Goal: Transaction & Acquisition: Obtain resource

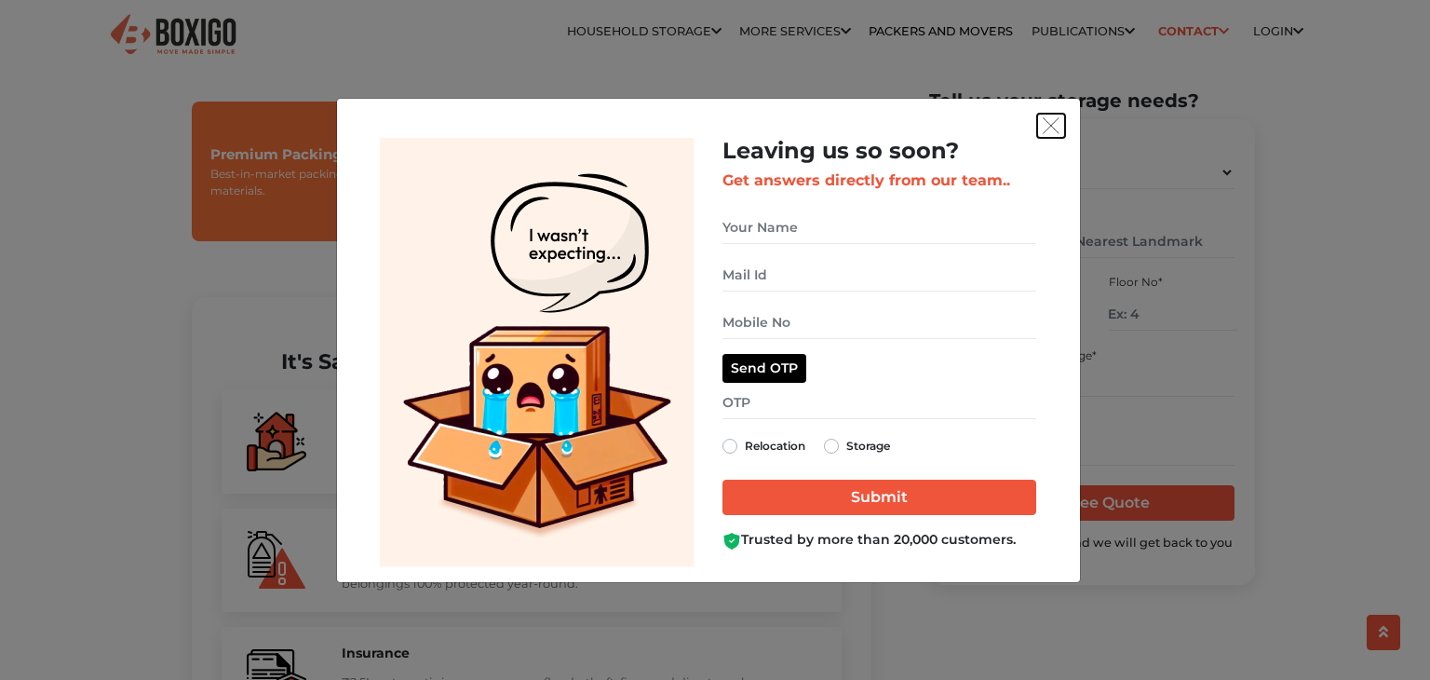
click at [1042, 114] on button "get free quote dialog" at bounding box center [1051, 126] width 28 height 24
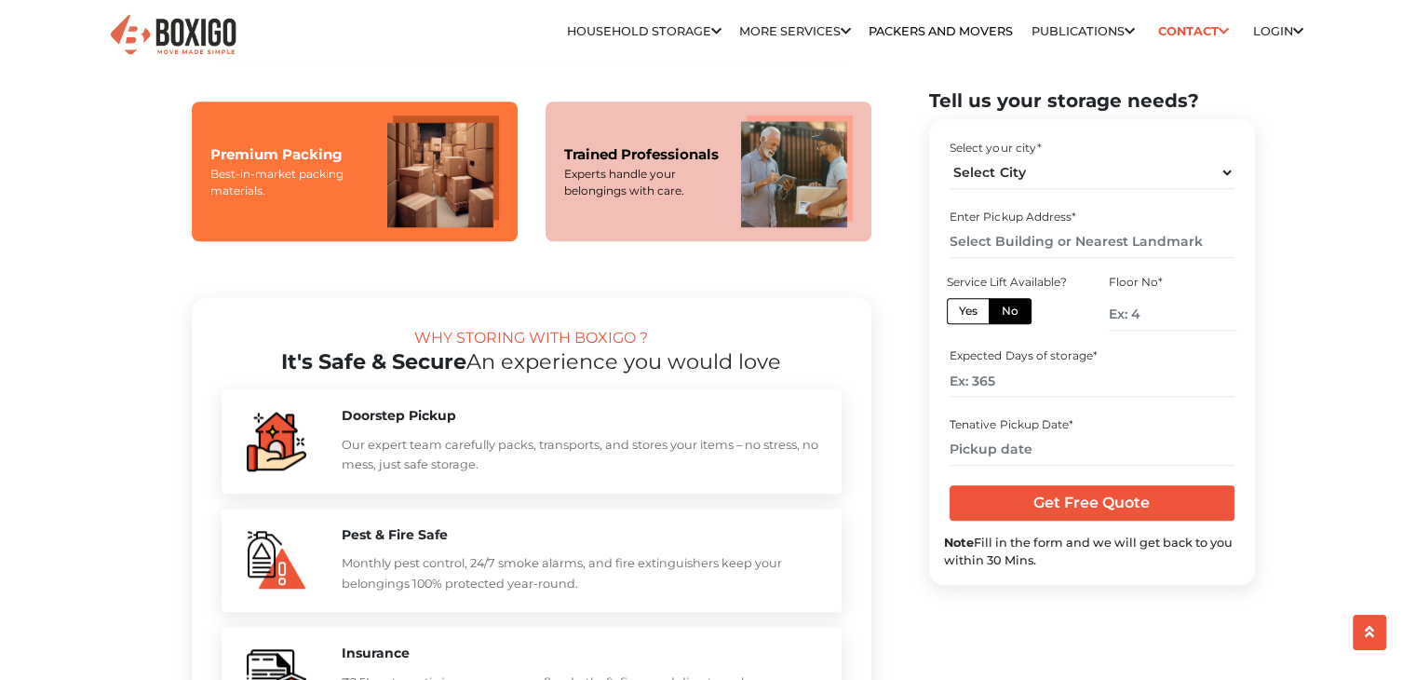
scroll to position [1537, 0]
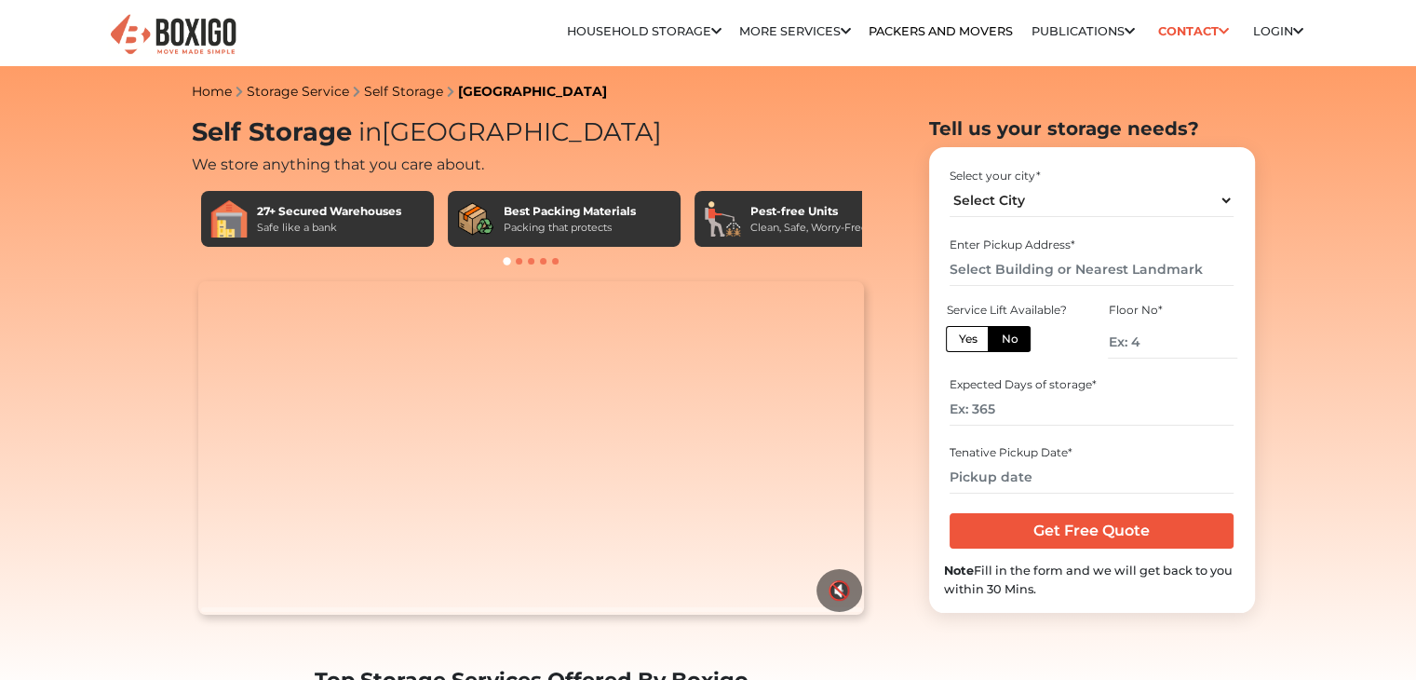
select select "[GEOGRAPHIC_DATA]"
click at [950, 184] on select "Select City [GEOGRAPHIC_DATA] [GEOGRAPHIC_DATA] [GEOGRAPHIC_DATA] [GEOGRAPHIC_D…" at bounding box center [1092, 200] width 284 height 33
click at [1049, 267] on input "text" at bounding box center [1092, 269] width 284 height 33
click at [1152, 358] on input "number" at bounding box center [1172, 342] width 129 height 33
type input "3"
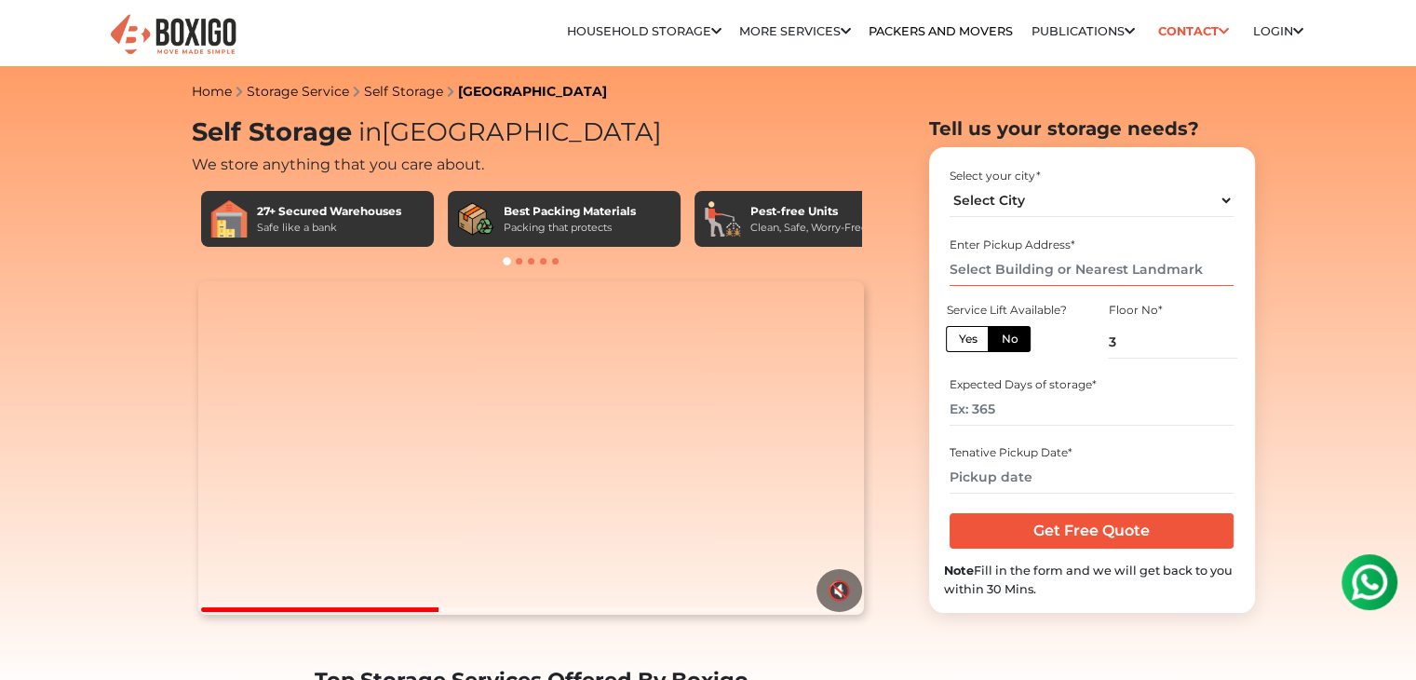
click at [1037, 262] on input "text" at bounding box center [1092, 269] width 284 height 33
type input "o"
click at [1046, 248] on div "Enter Pickup Address *" at bounding box center [1092, 245] width 284 height 17
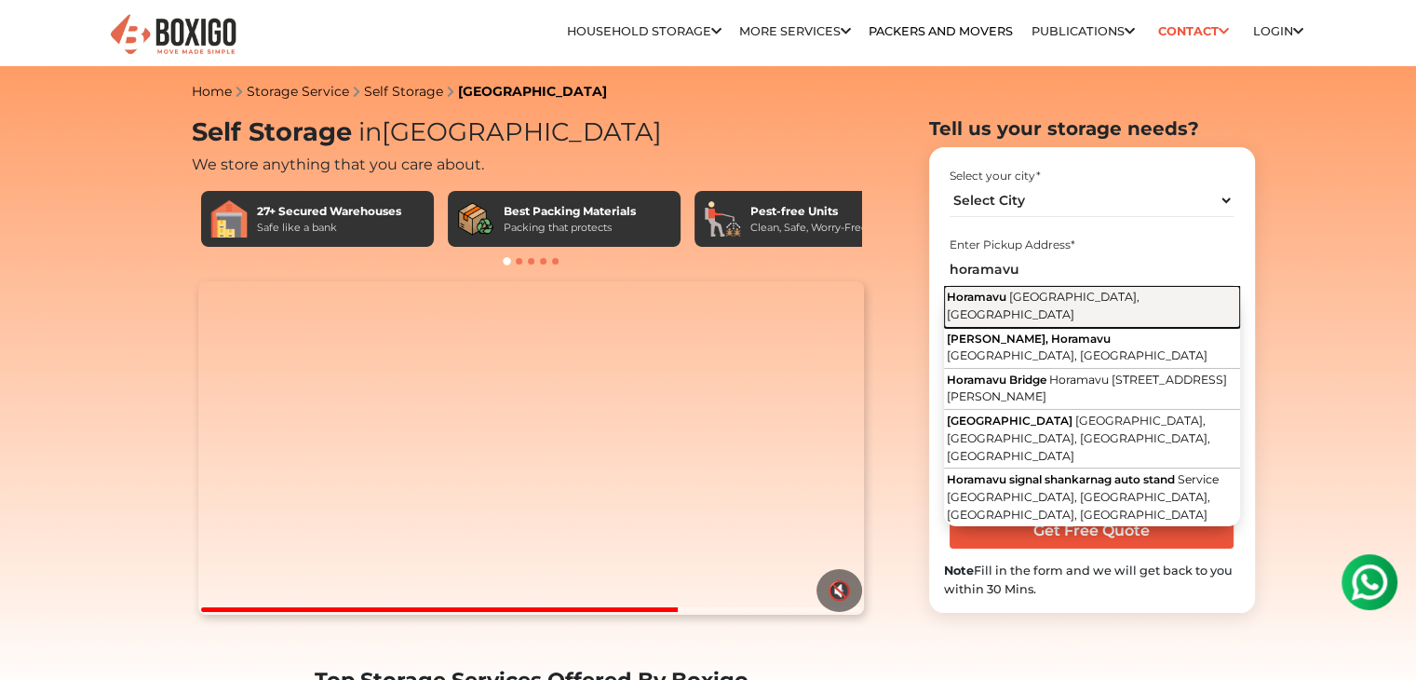
click at [1035, 304] on span "[GEOGRAPHIC_DATA], [GEOGRAPHIC_DATA]" at bounding box center [1043, 306] width 193 height 32
type input "Horamavu, Bengaluru, Karnataka"
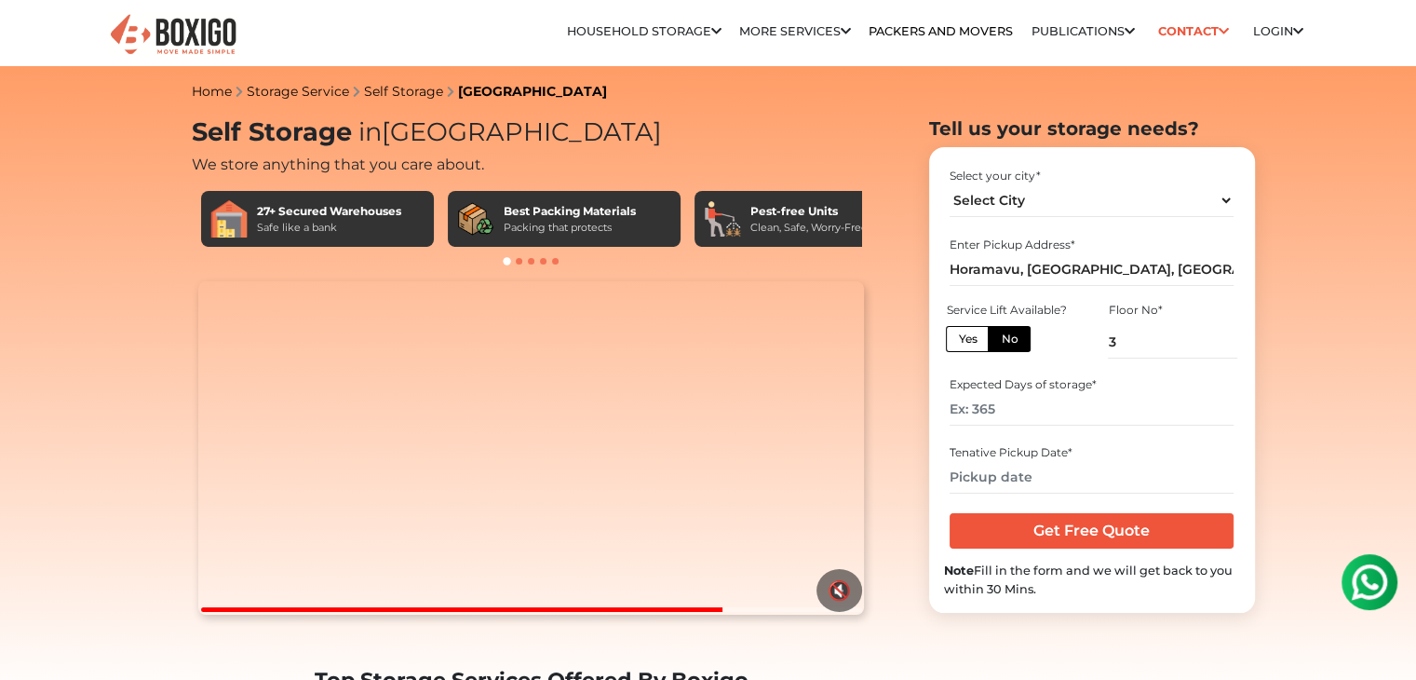
click at [1007, 342] on label "No" at bounding box center [1009, 339] width 43 height 26
click at [1007, 342] on input "No" at bounding box center [1007, 337] width 12 height 12
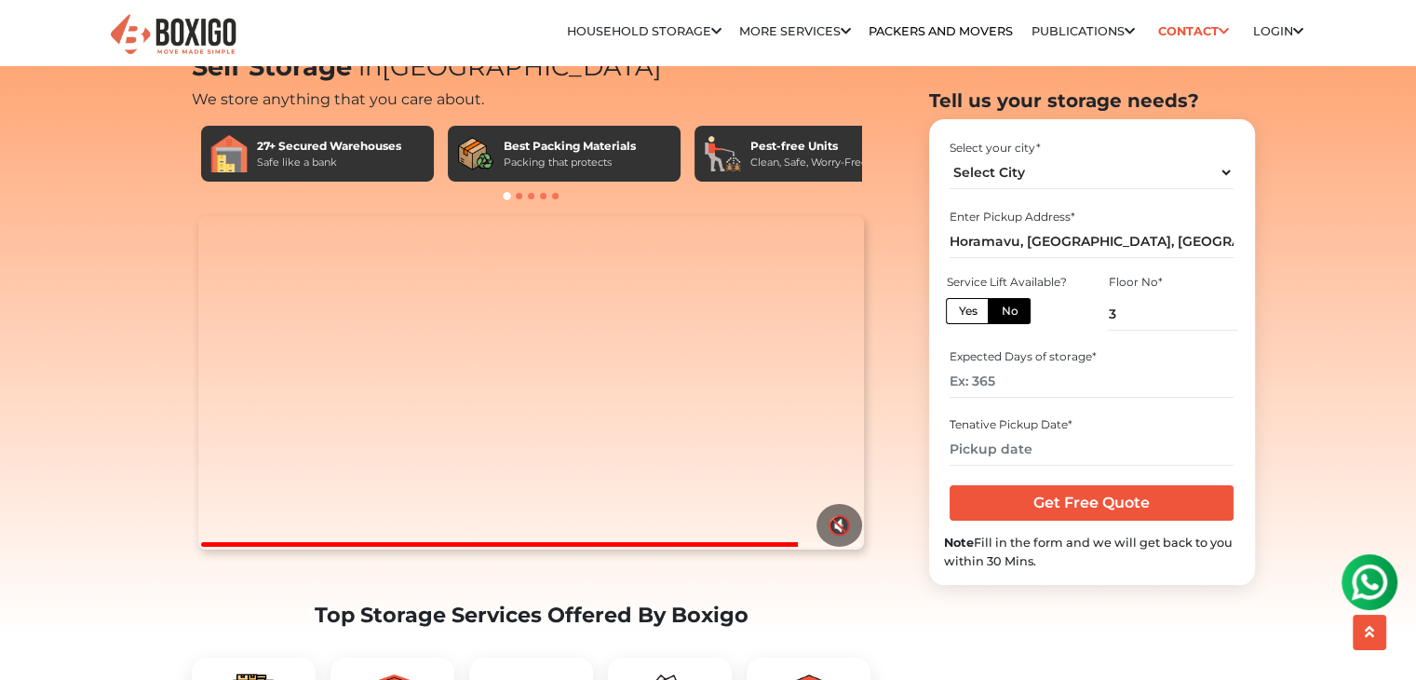
scroll to position [93, 0]
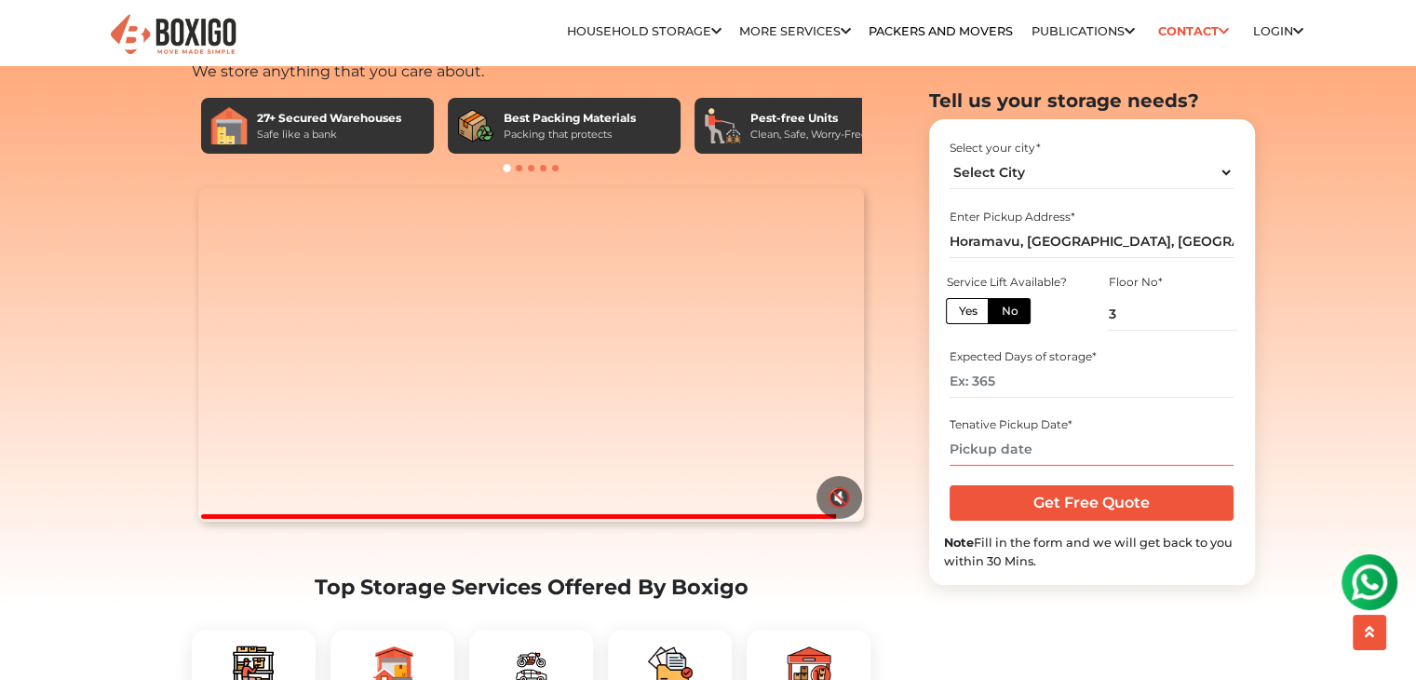
click at [1030, 453] on input "text" at bounding box center [1092, 449] width 284 height 33
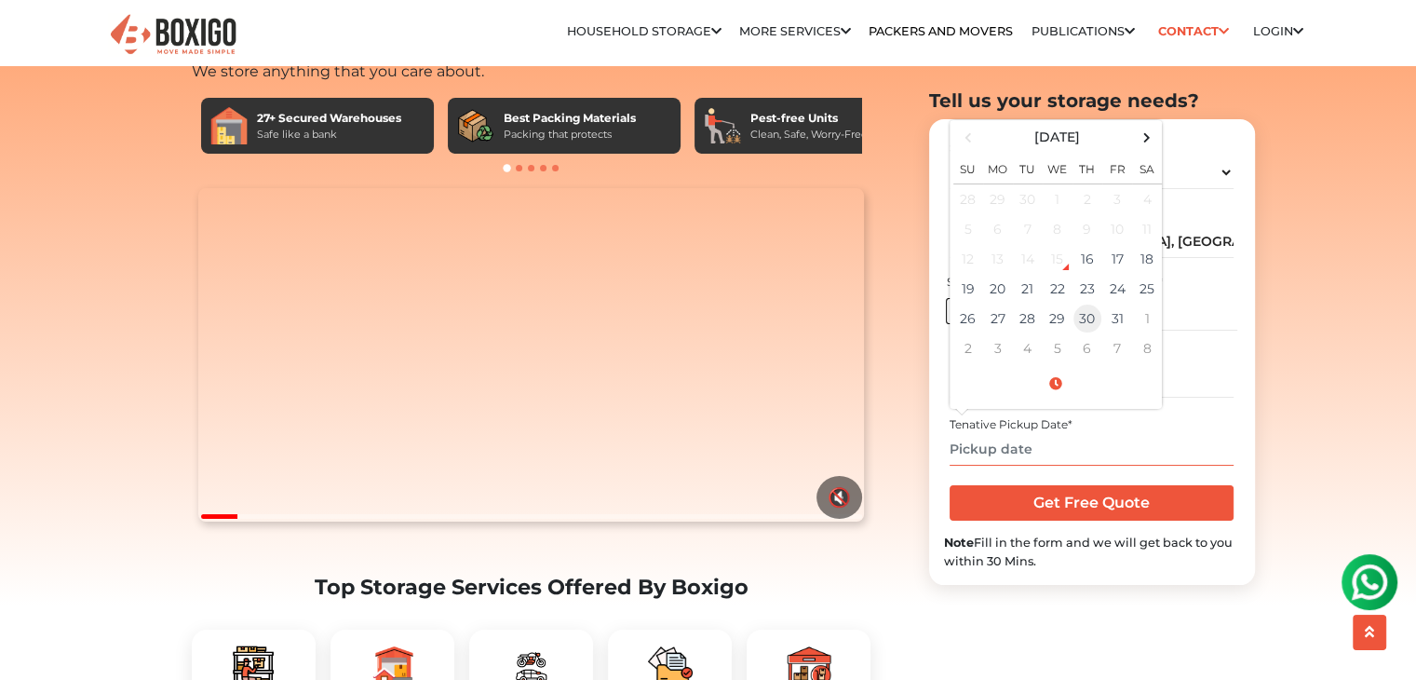
click at [1084, 321] on td "30" at bounding box center [1088, 319] width 30 height 30
type input "10/30/2025 12:00 AM"
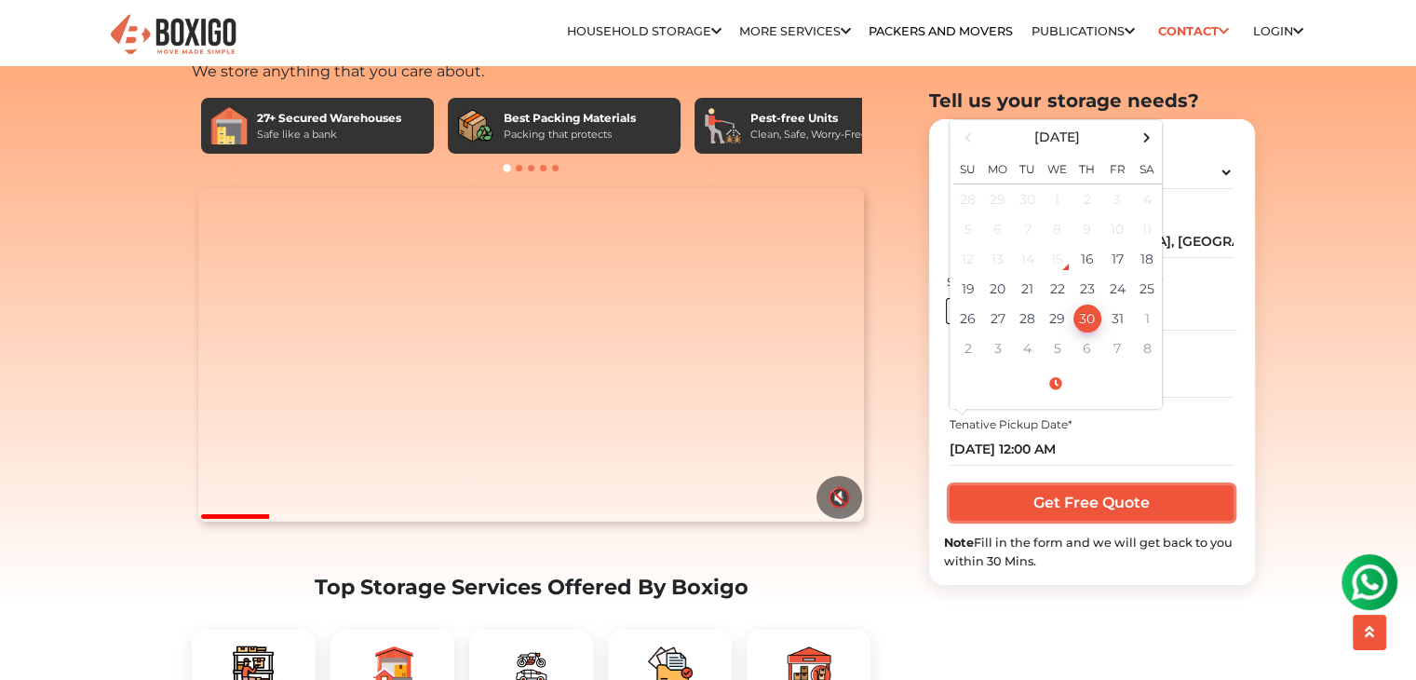
click at [1125, 507] on input "Get Free Quote" at bounding box center [1092, 502] width 284 height 35
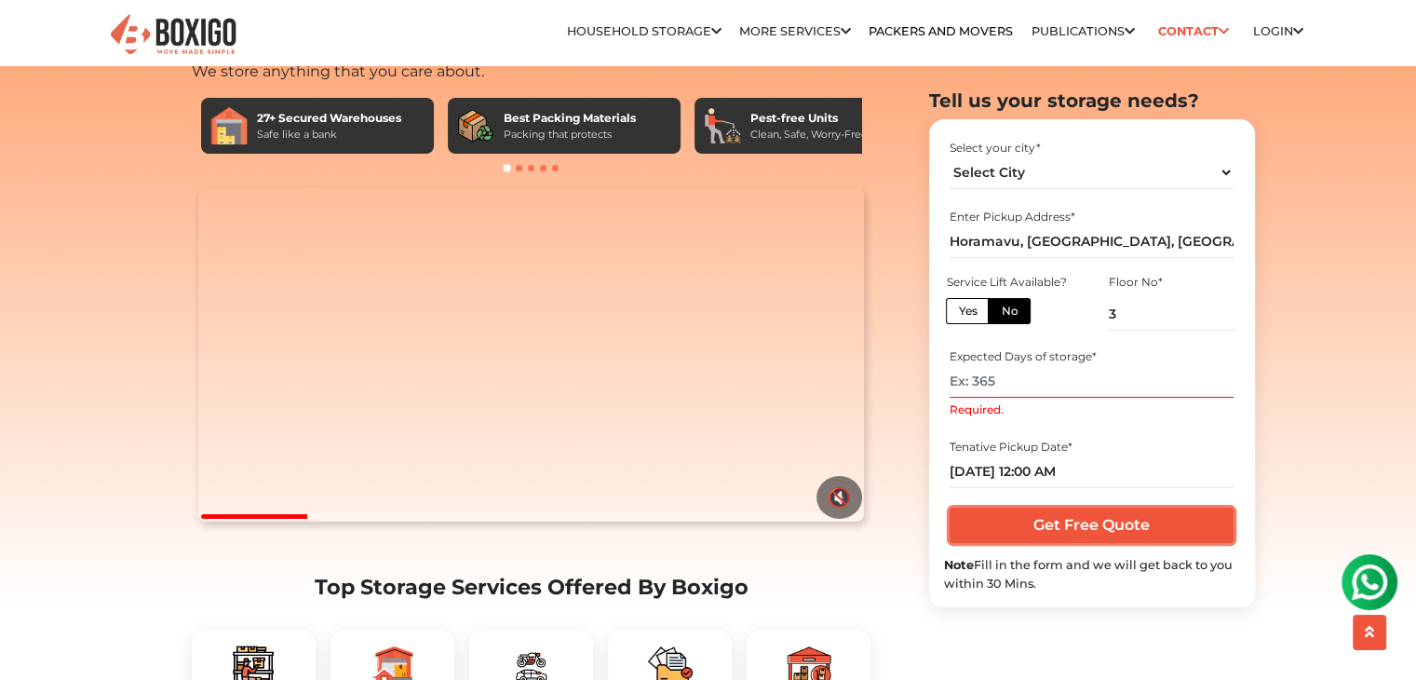
click at [1125, 507] on input "Get Free Quote" at bounding box center [1092, 524] width 284 height 35
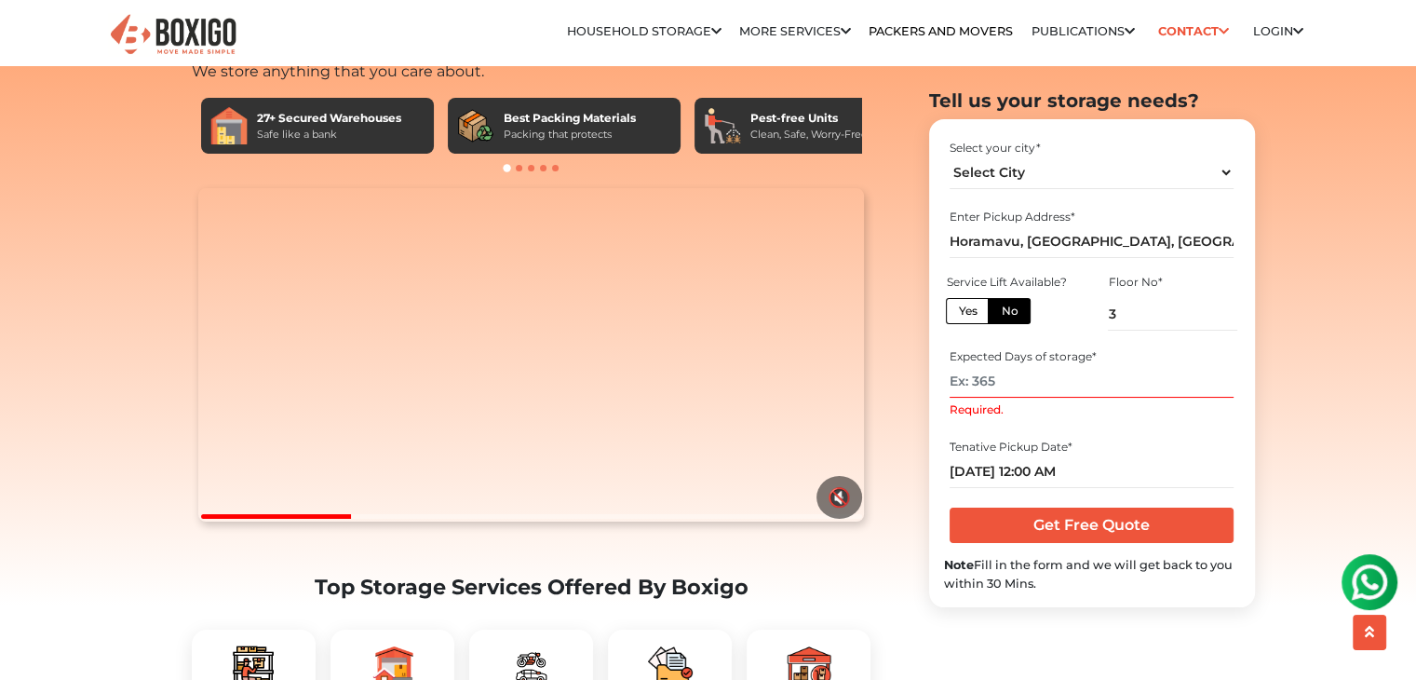
click at [1025, 382] on input "Required." at bounding box center [1092, 381] width 284 height 33
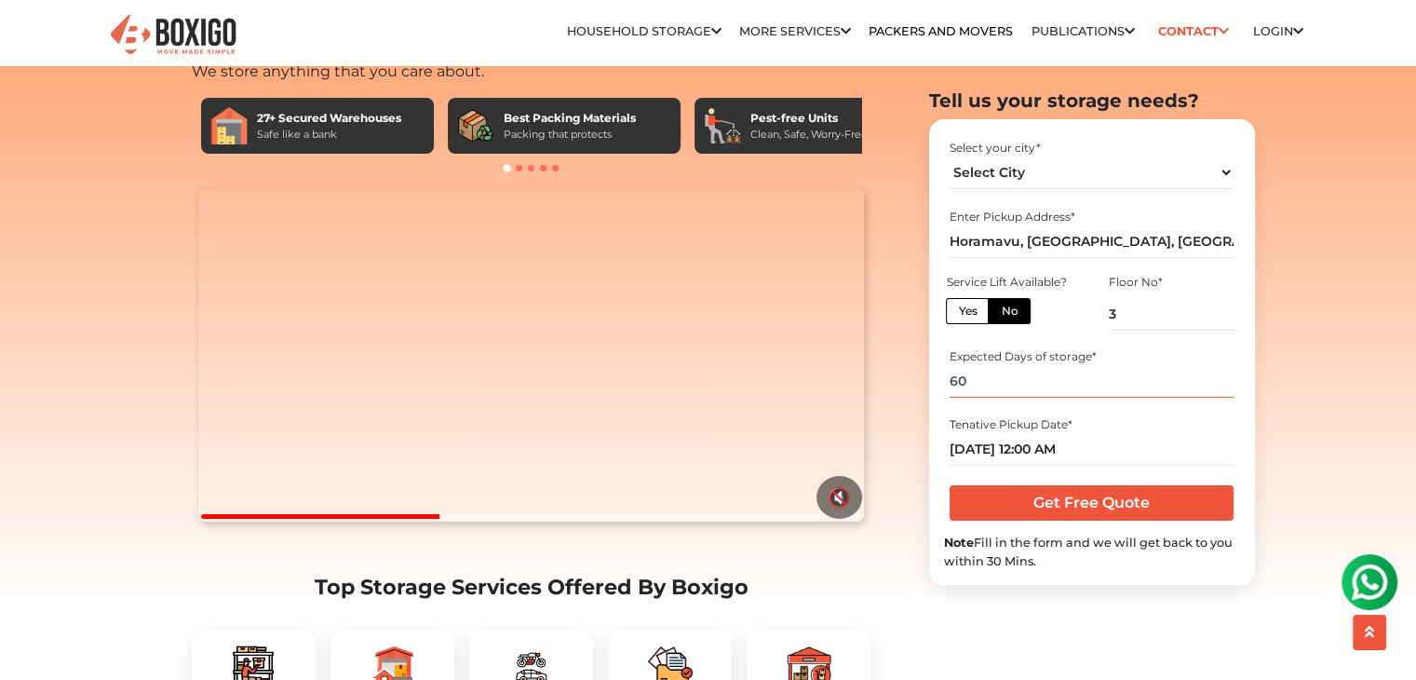
type input "60"
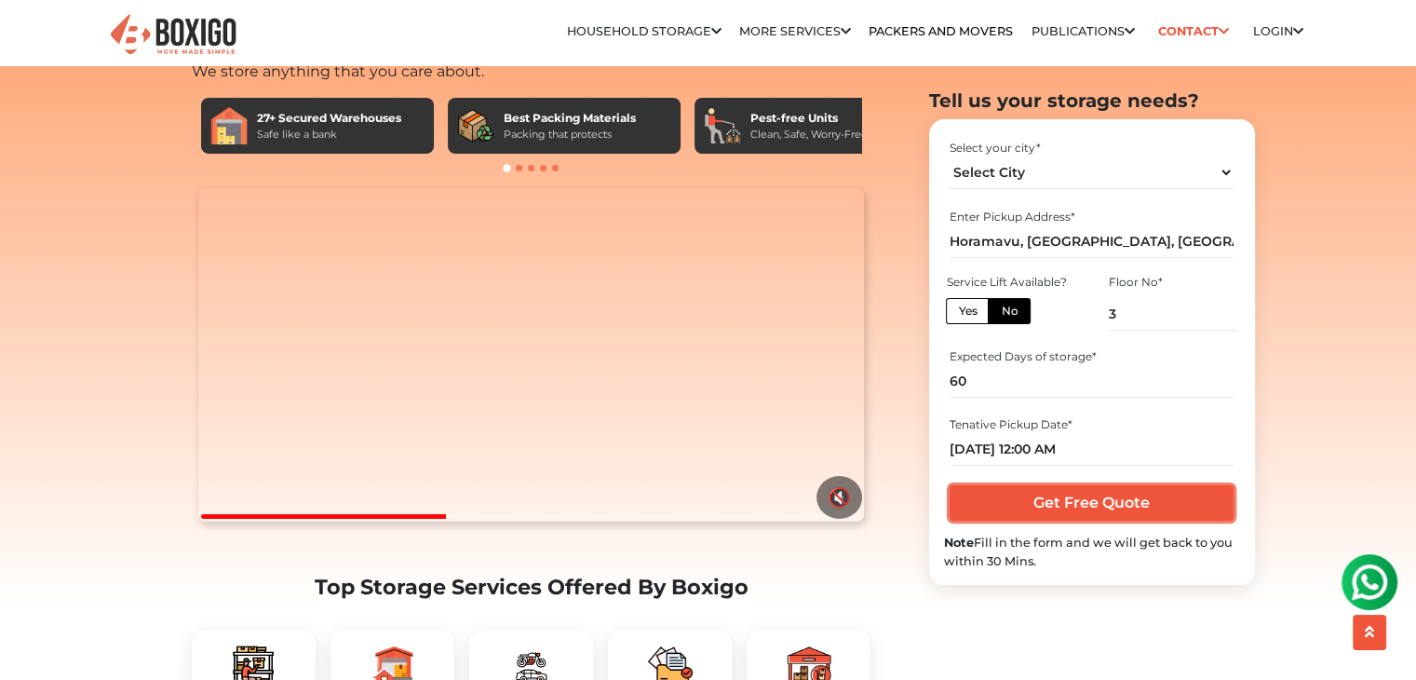
click at [1054, 507] on input "Get Free Quote" at bounding box center [1092, 502] width 284 height 35
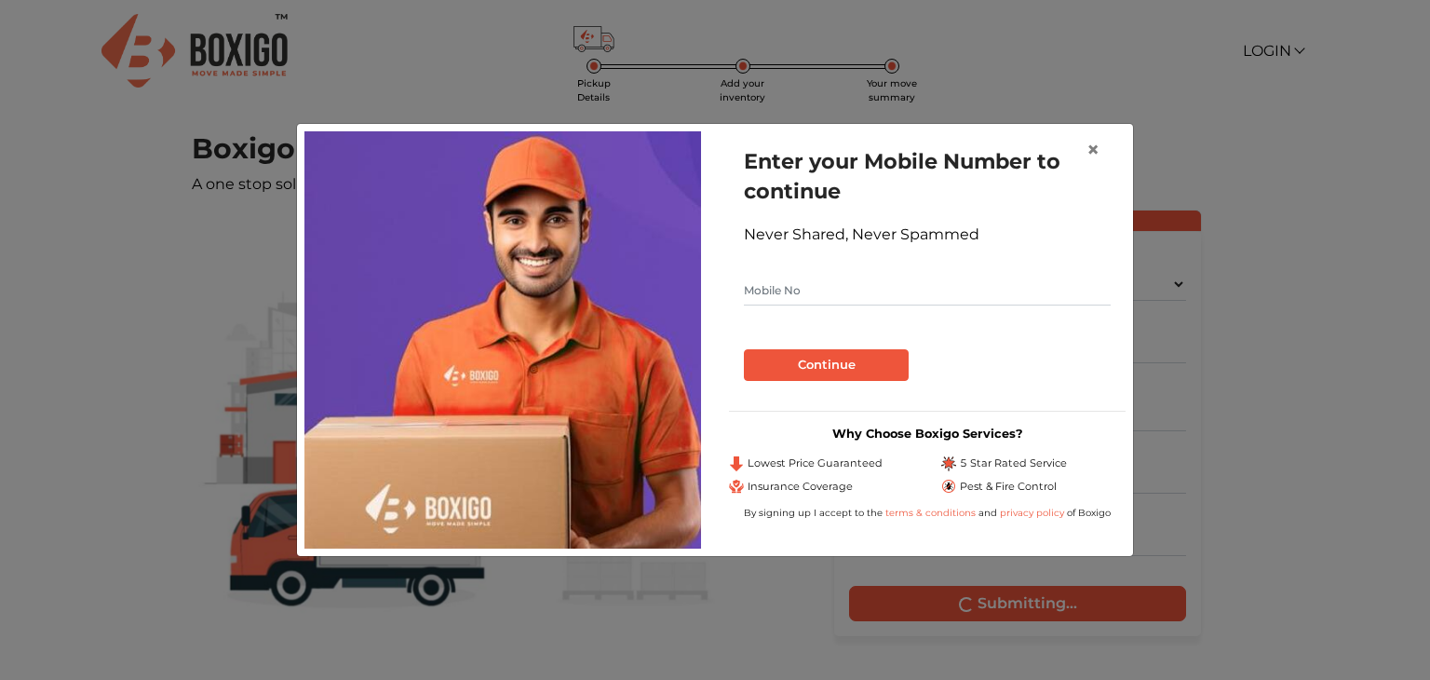
click at [848, 277] on input "text" at bounding box center [927, 291] width 367 height 30
type input "7013015217"
click at [811, 364] on button "Continue" at bounding box center [826, 365] width 165 height 32
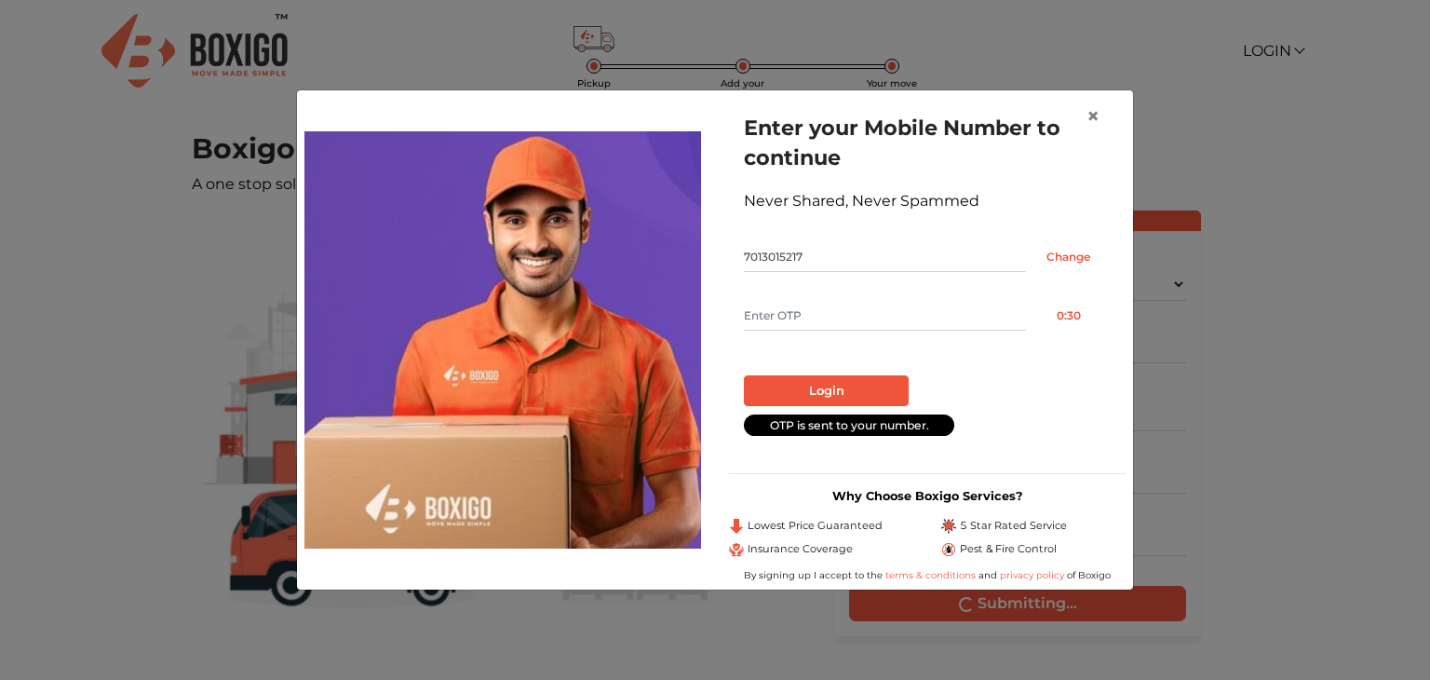
click at [791, 310] on input "text" at bounding box center [885, 316] width 282 height 30
type input "5026"
click at [787, 380] on button "Login" at bounding box center [826, 391] width 165 height 32
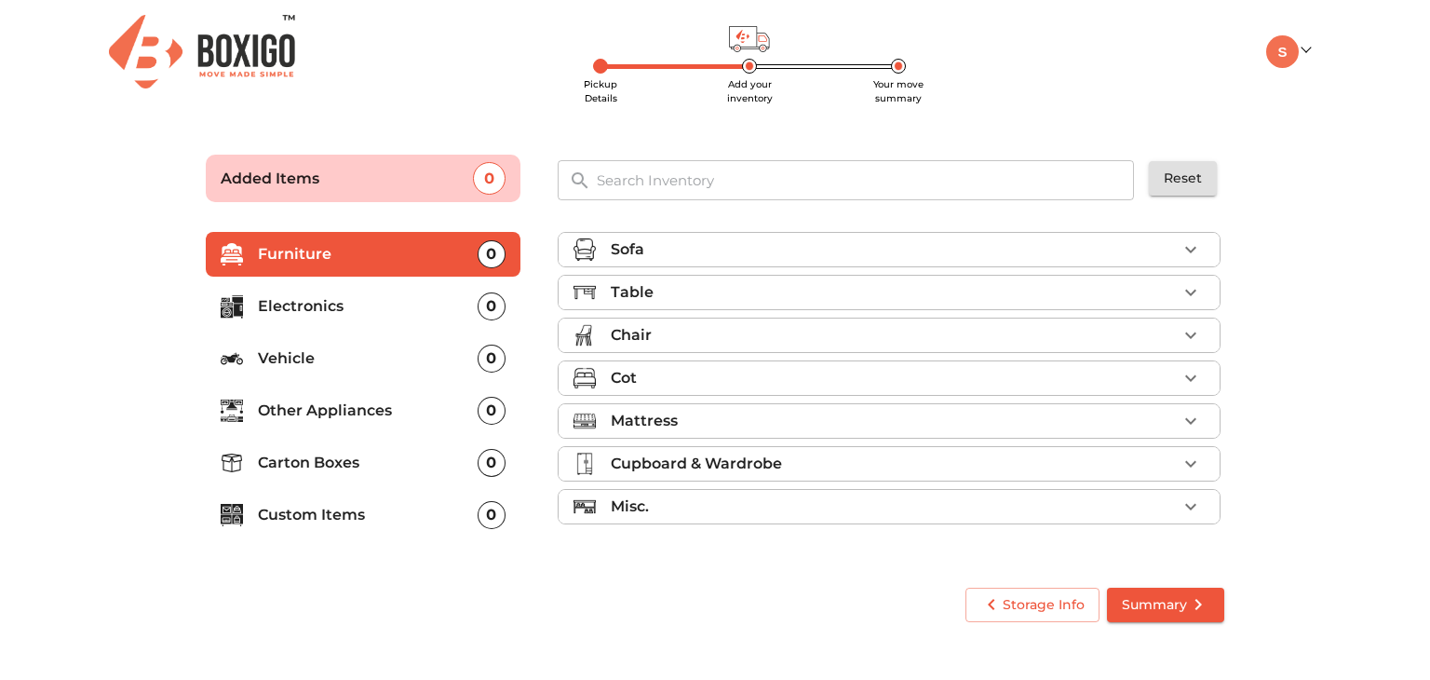
click at [376, 296] on p "Electronics" at bounding box center [368, 306] width 220 height 22
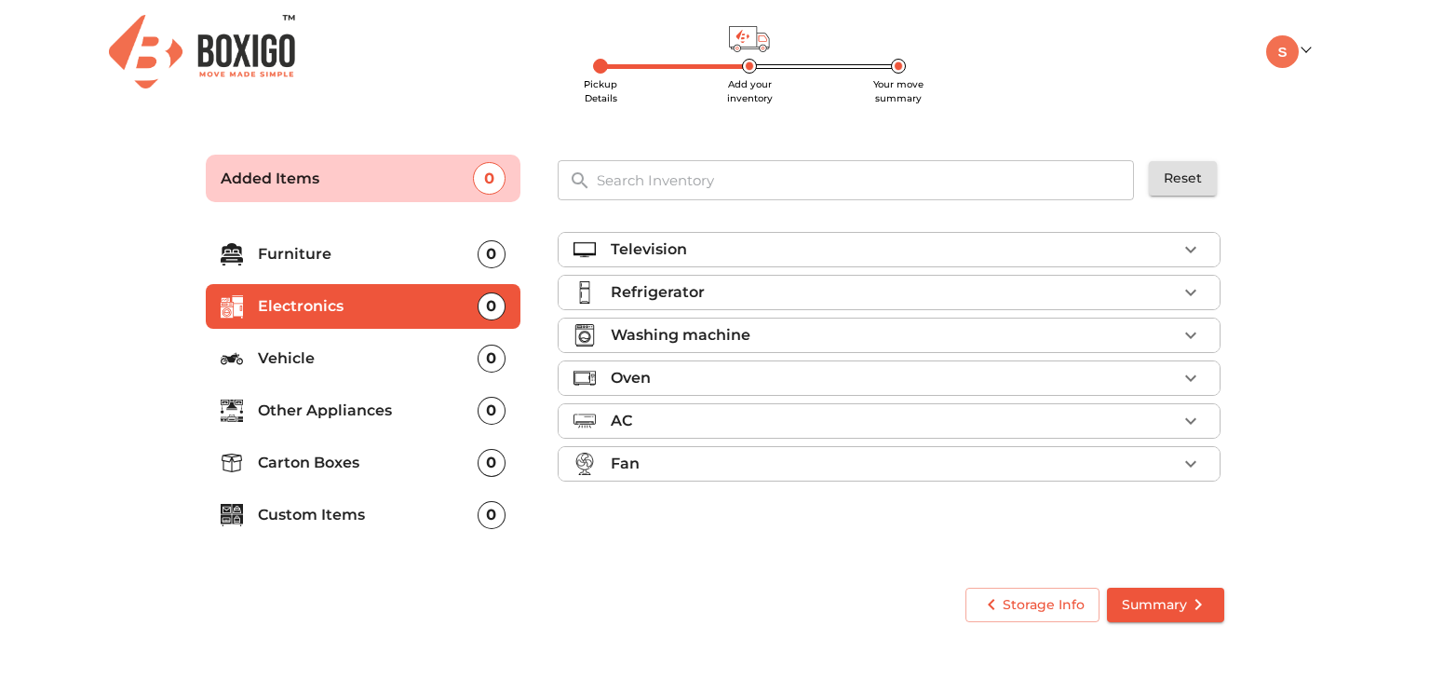
click at [371, 287] on li "Electronics 0" at bounding box center [363, 306] width 315 height 45
click at [355, 243] on p "Furniture" at bounding box center [368, 254] width 220 height 22
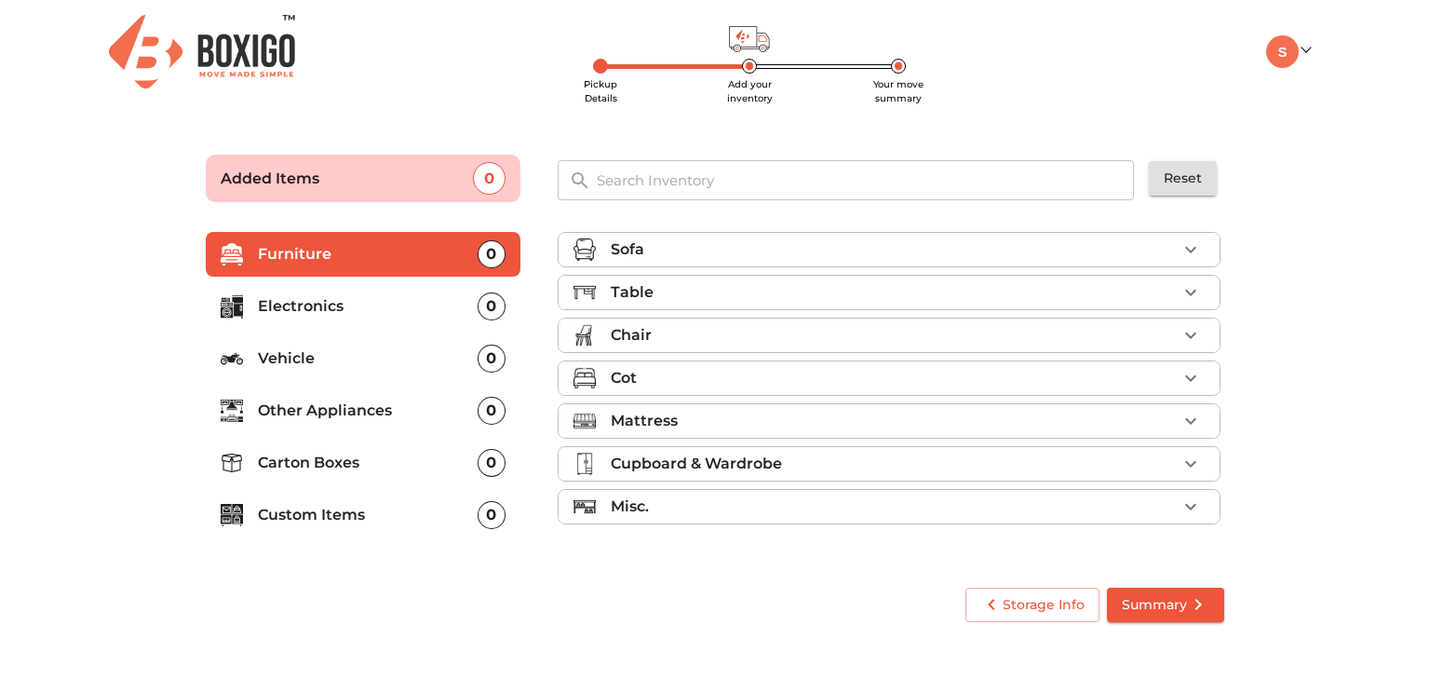
click at [1283, 73] on div "Pickup Details Add your inventory Your move summary My Moves My Profile Make Es…" at bounding box center [715, 51] width 1218 height 102
click at [1281, 58] on img at bounding box center [1282, 51] width 33 height 33
click at [1296, 153] on link "Make Estimate" at bounding box center [1340, 147] width 149 height 34
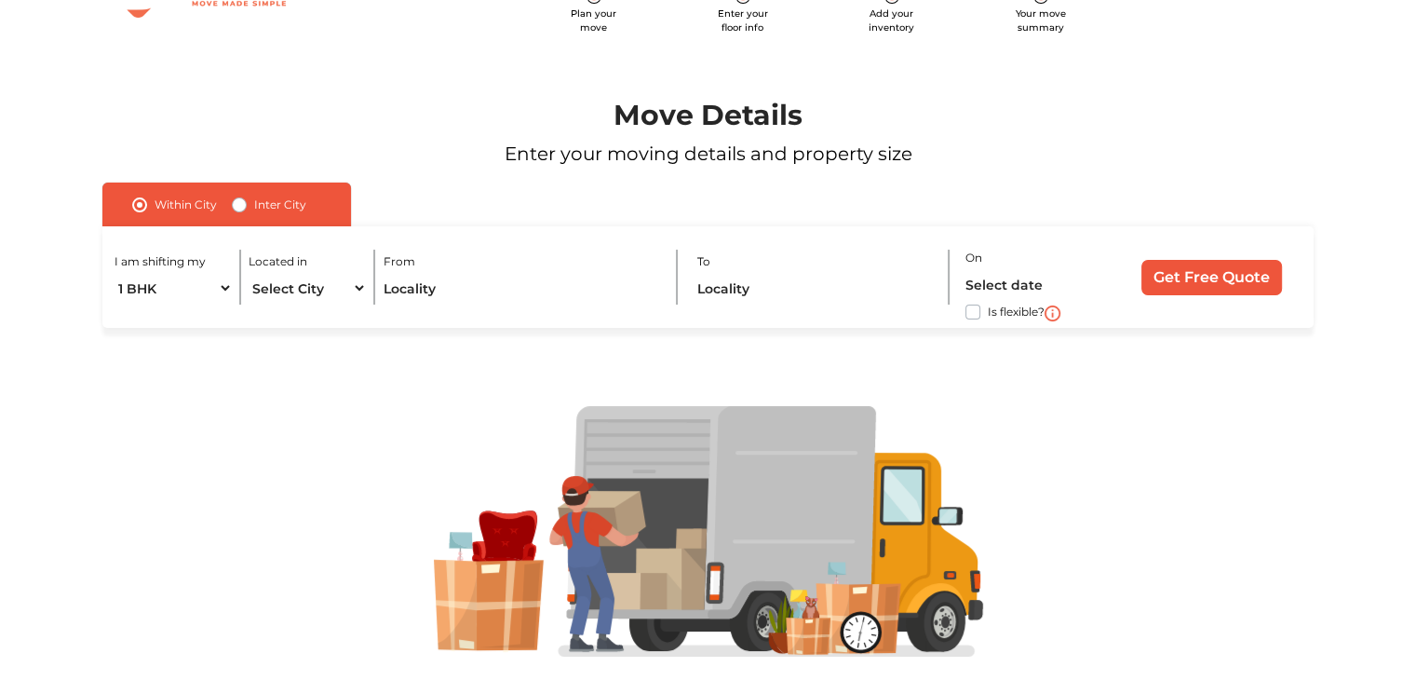
scroll to position [127, 0]
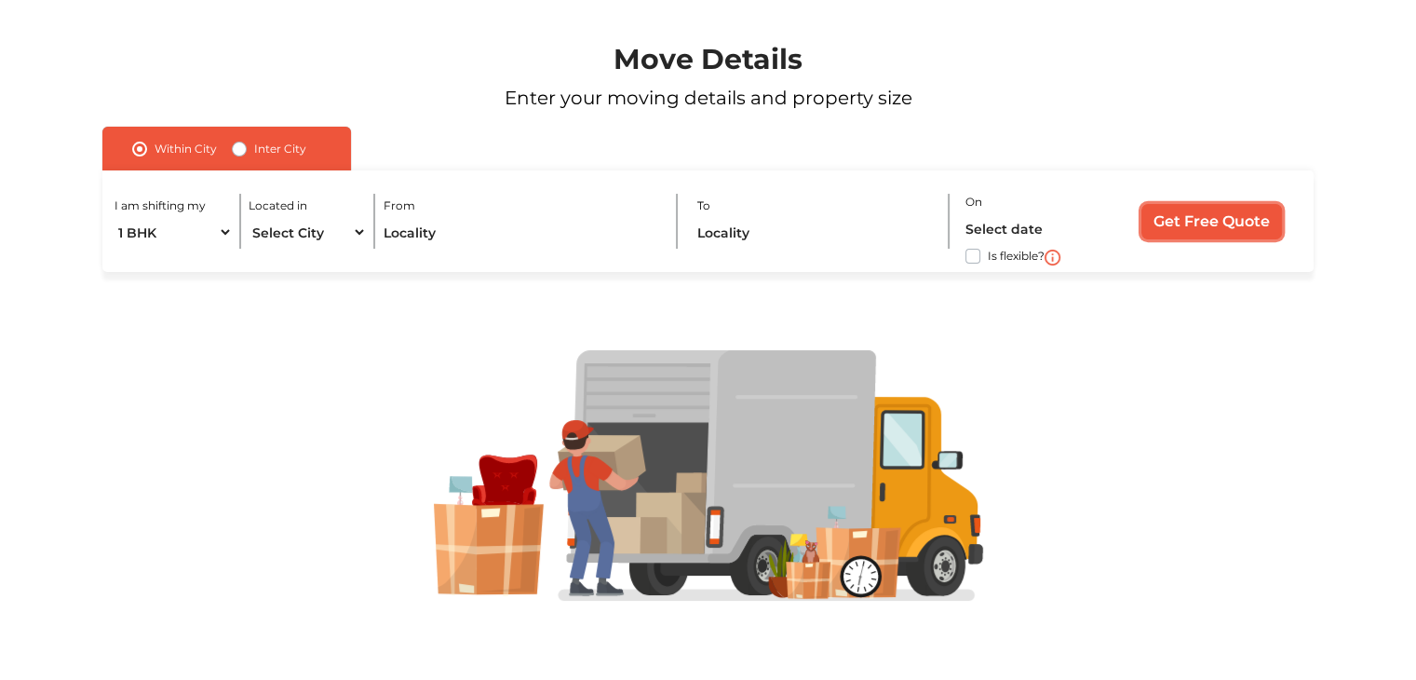
click at [1162, 223] on input "Get Free Quote" at bounding box center [1212, 221] width 141 height 35
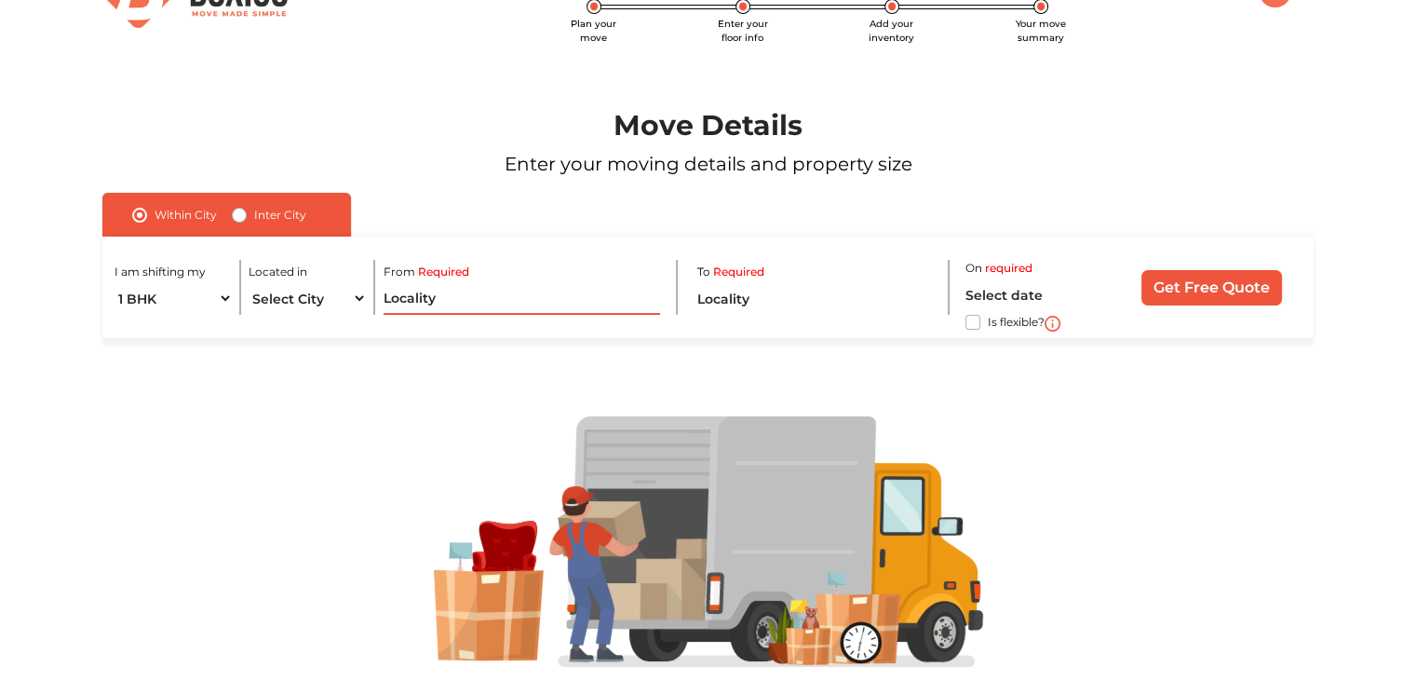
scroll to position [0, 0]
